Goal: Information Seeking & Learning: Check status

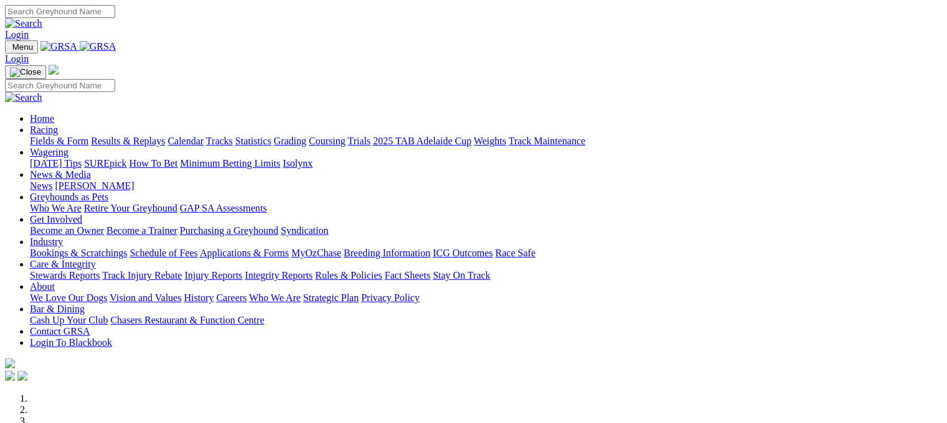
click at [142, 136] on link "Results & Replays" at bounding box center [128, 141] width 74 height 11
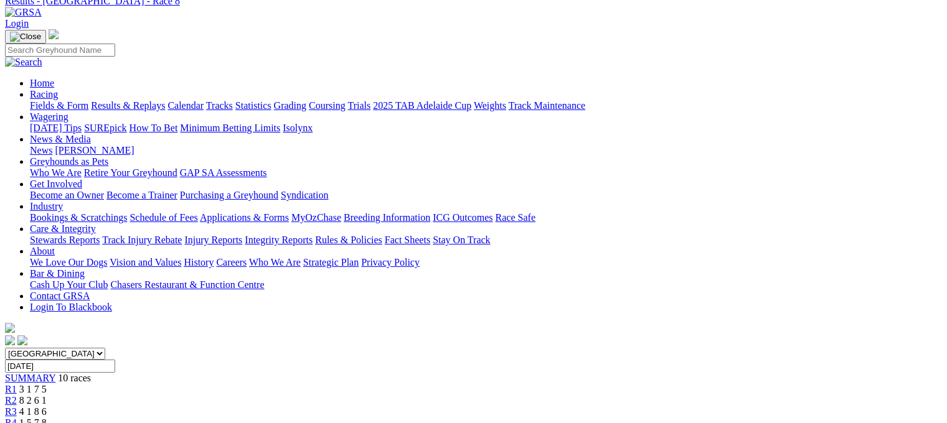
scroll to position [50, 0]
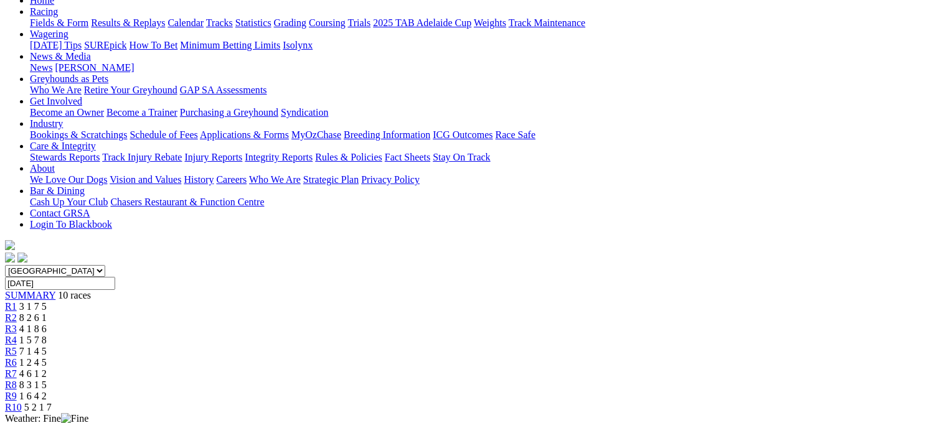
scroll to position [199, 0]
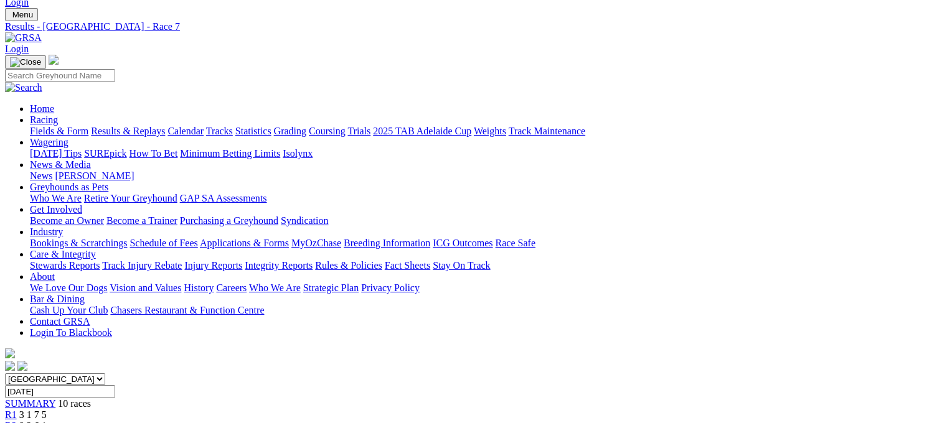
scroll to position [0, 0]
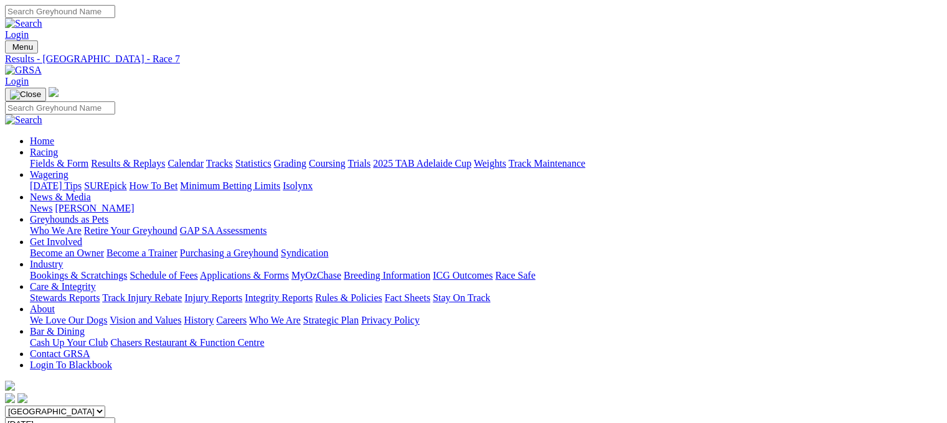
click at [40, 158] on link "Fields & Form" at bounding box center [59, 163] width 59 height 11
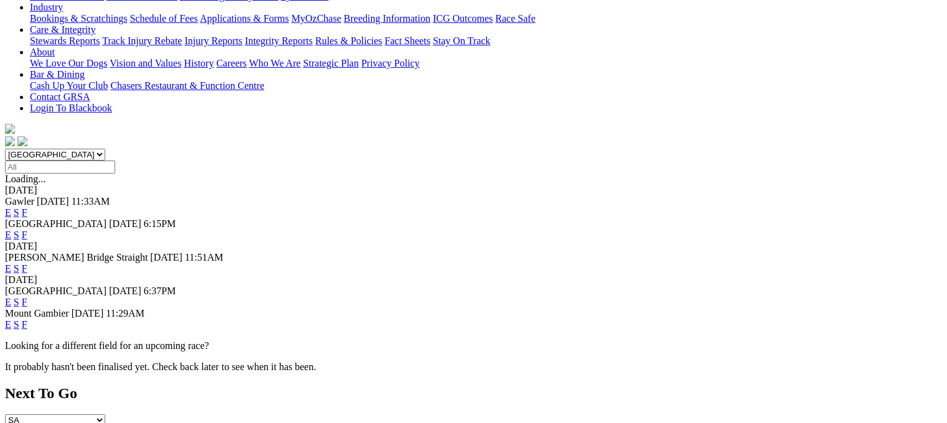
scroll to position [266, 0]
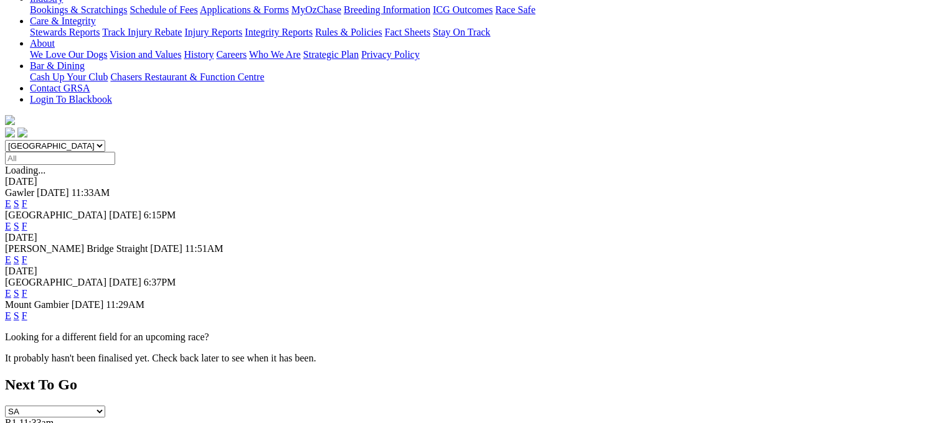
click at [27, 288] on link "F" at bounding box center [25, 293] width 6 height 11
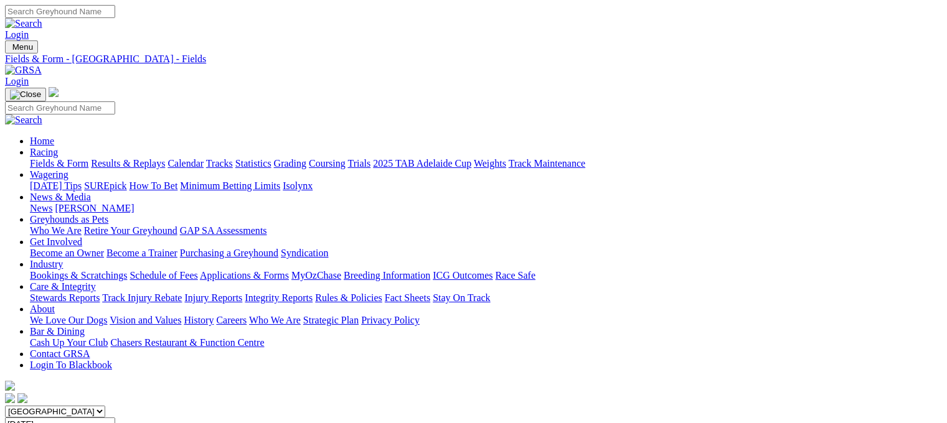
click at [40, 158] on link "Fields & Form" at bounding box center [59, 163] width 59 height 11
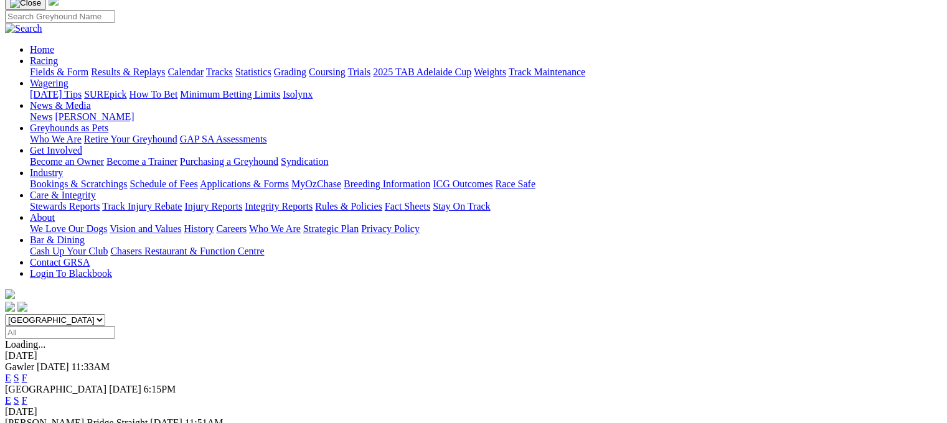
scroll to position [83, 0]
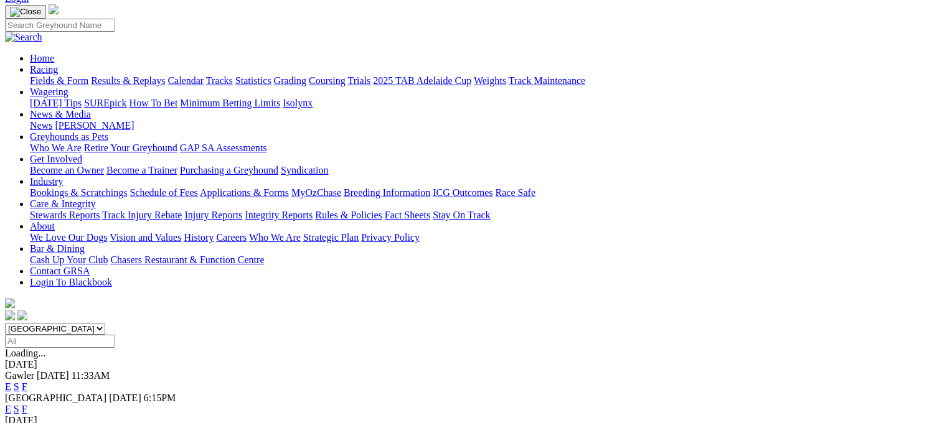
click at [27, 382] on link "F" at bounding box center [25, 387] width 6 height 11
